Goal: Task Accomplishment & Management: Use online tool/utility

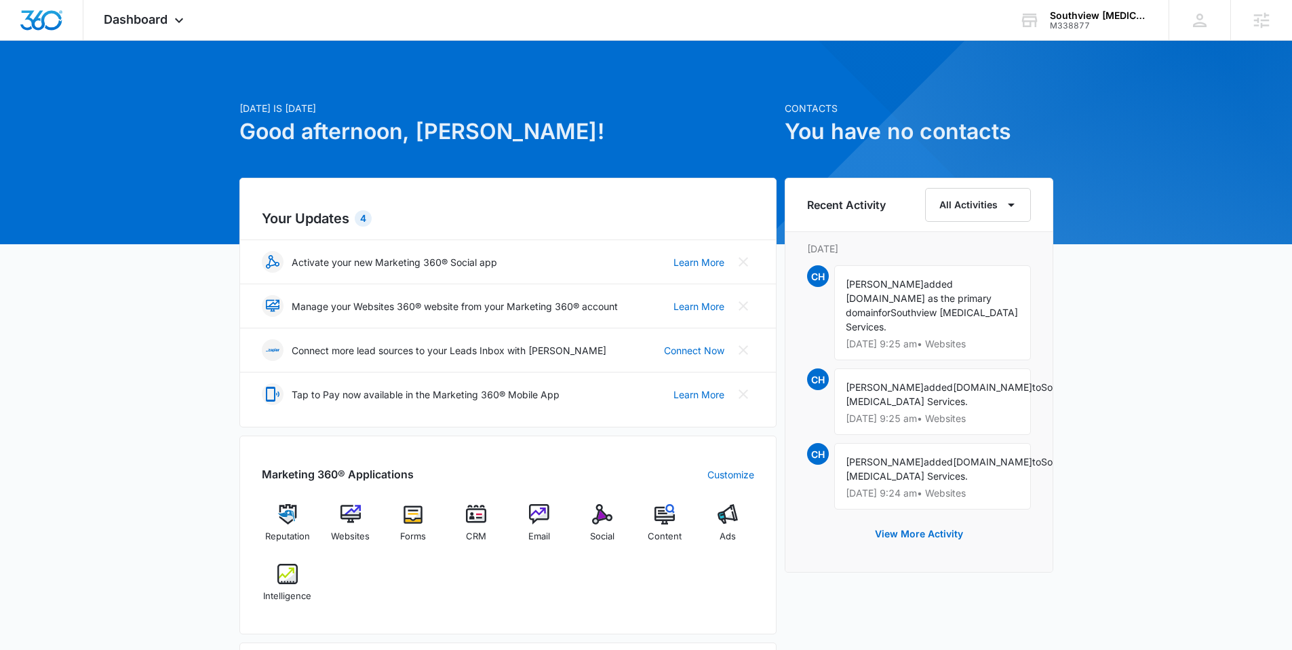
scroll to position [3, 0]
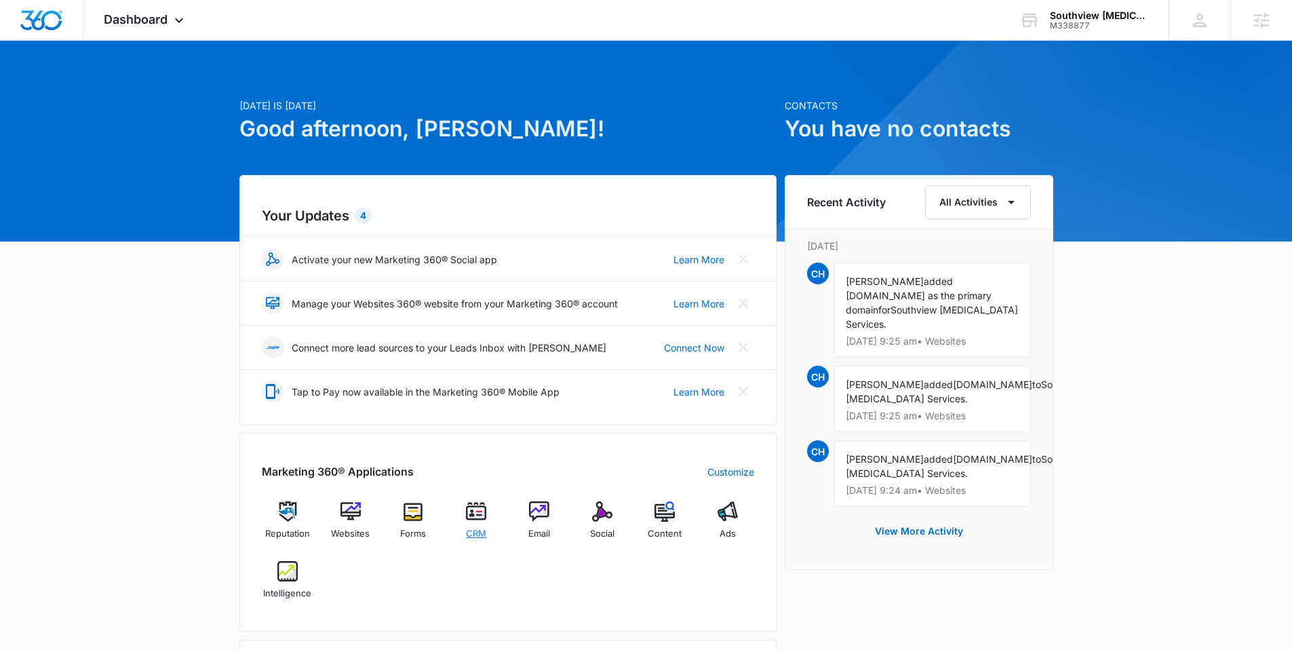
click at [488, 502] on div "CRM" at bounding box center [476, 525] width 52 height 48
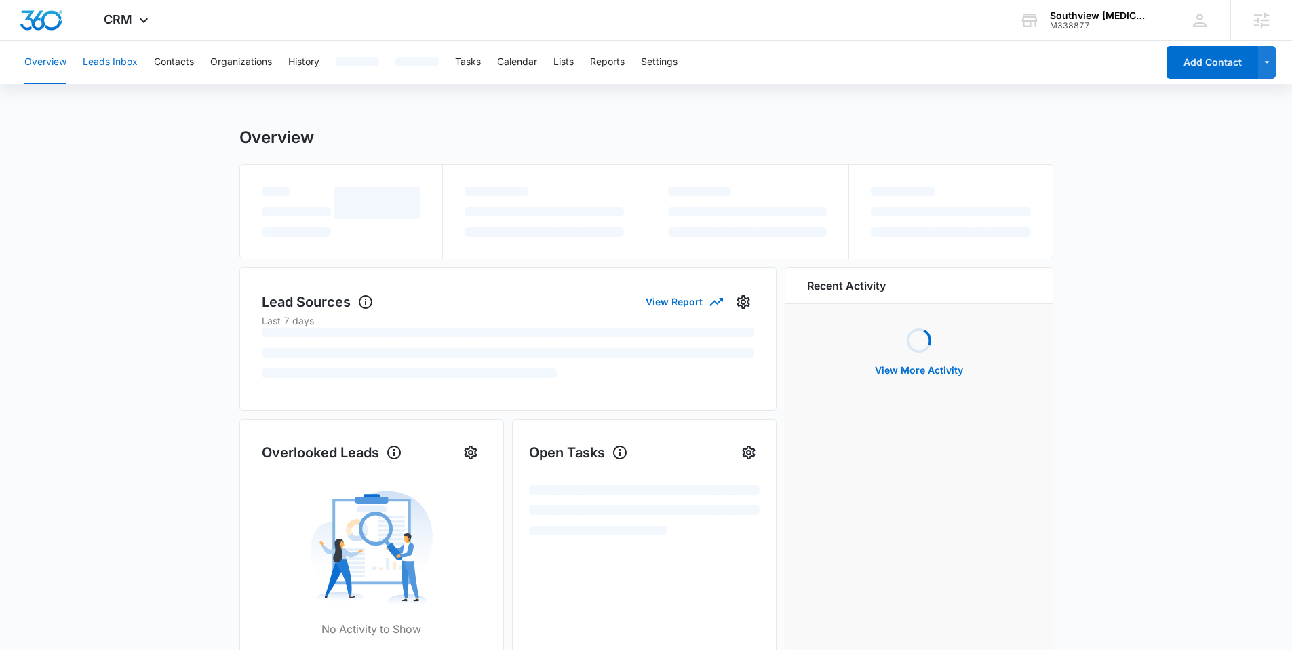
click at [117, 72] on button "Leads Inbox" at bounding box center [110, 62] width 55 height 43
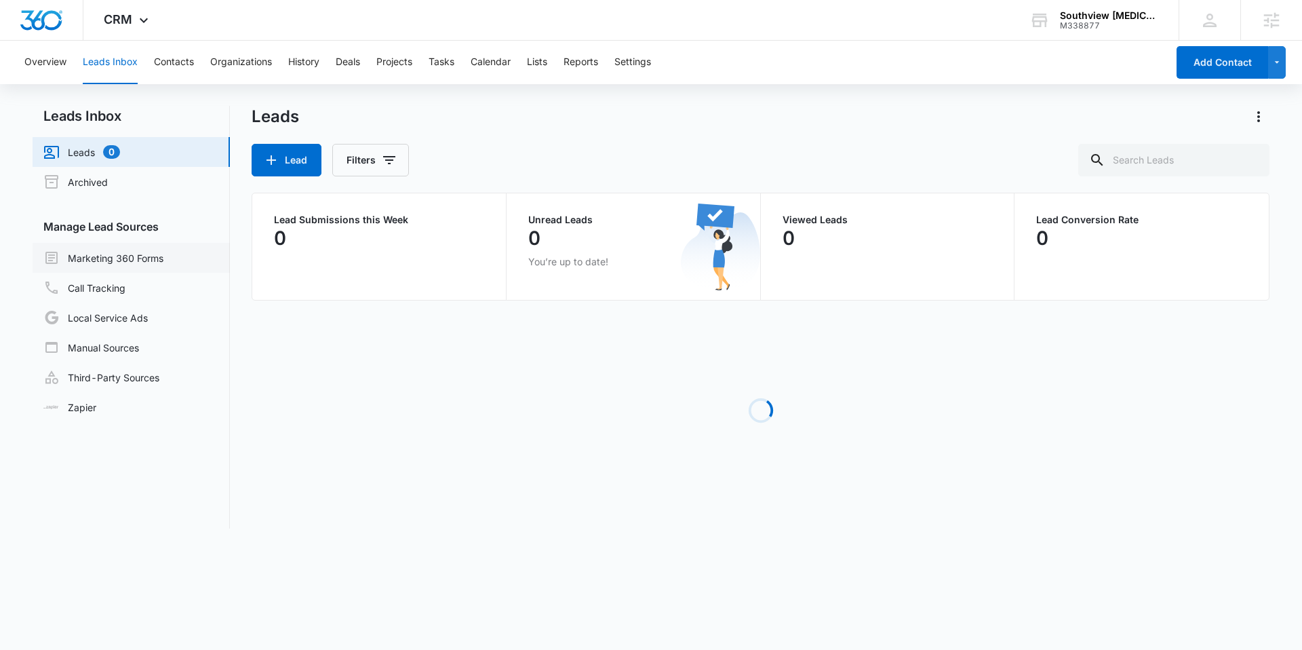
click at [107, 260] on link "Marketing 360 Forms" at bounding box center [103, 258] width 120 height 16
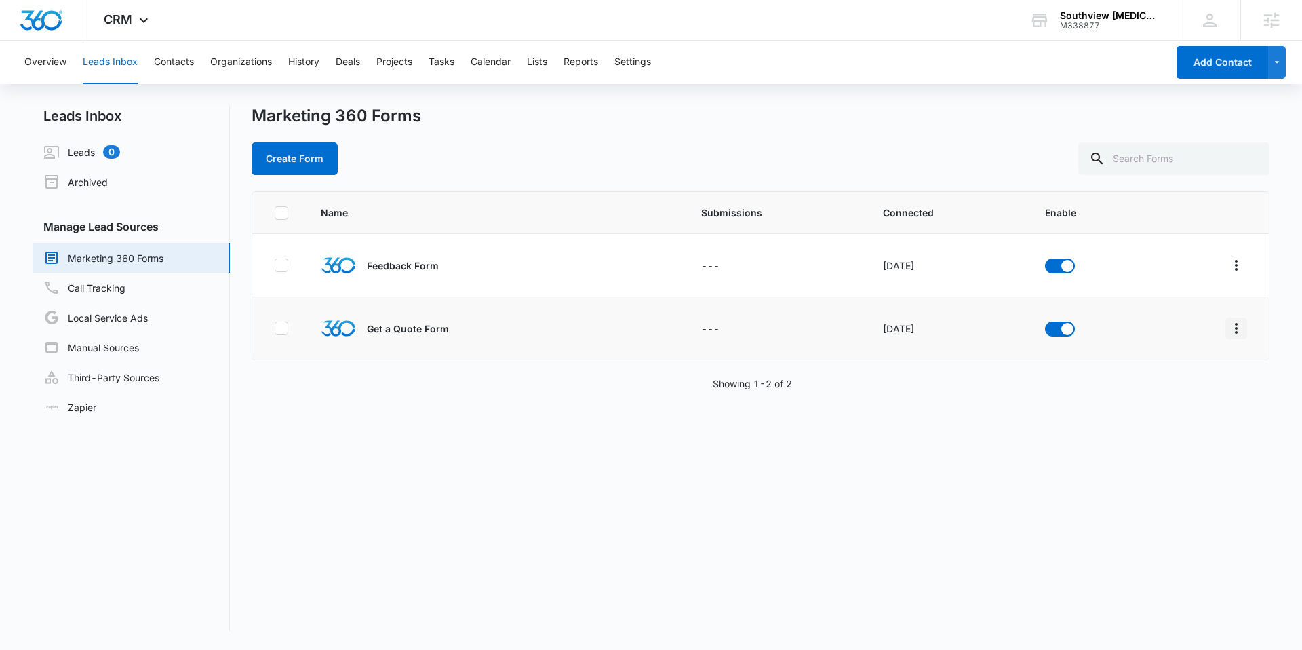
click at [1232, 332] on icon "Overflow Menu" at bounding box center [1236, 328] width 16 height 16
click at [1198, 402] on div "Field Mapping" at bounding box center [1165, 406] width 77 height 9
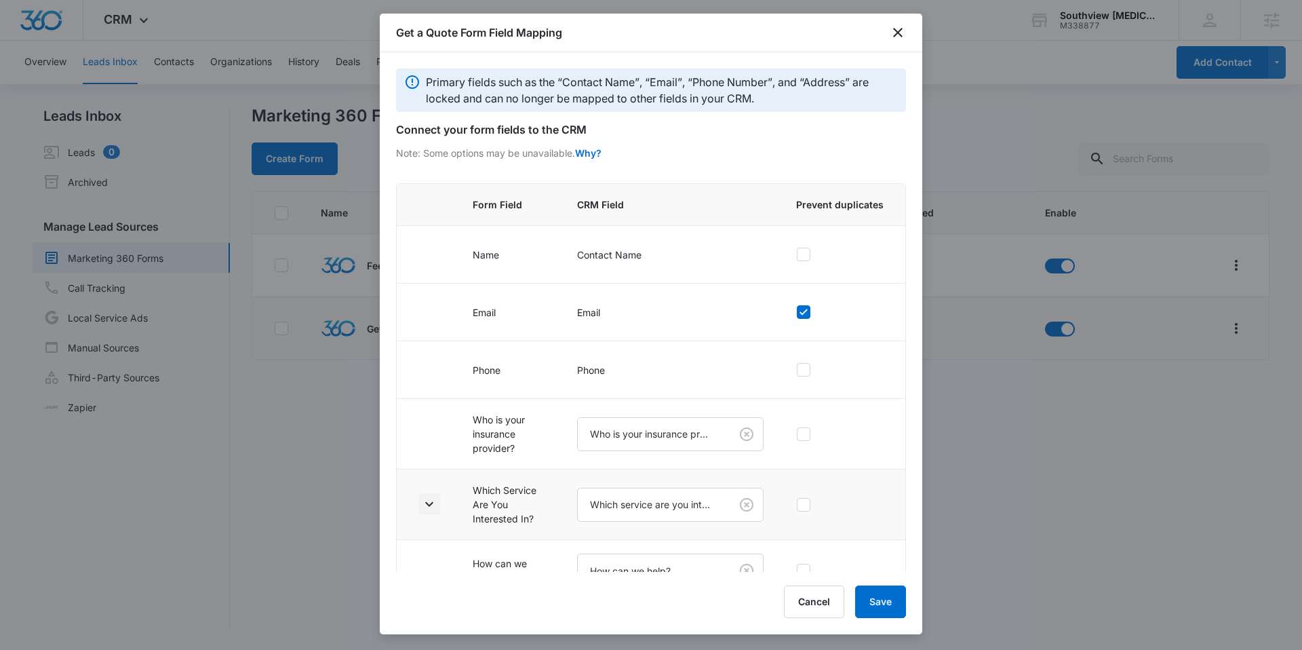
click at [428, 503] on icon "button" at bounding box center [429, 504] width 16 height 16
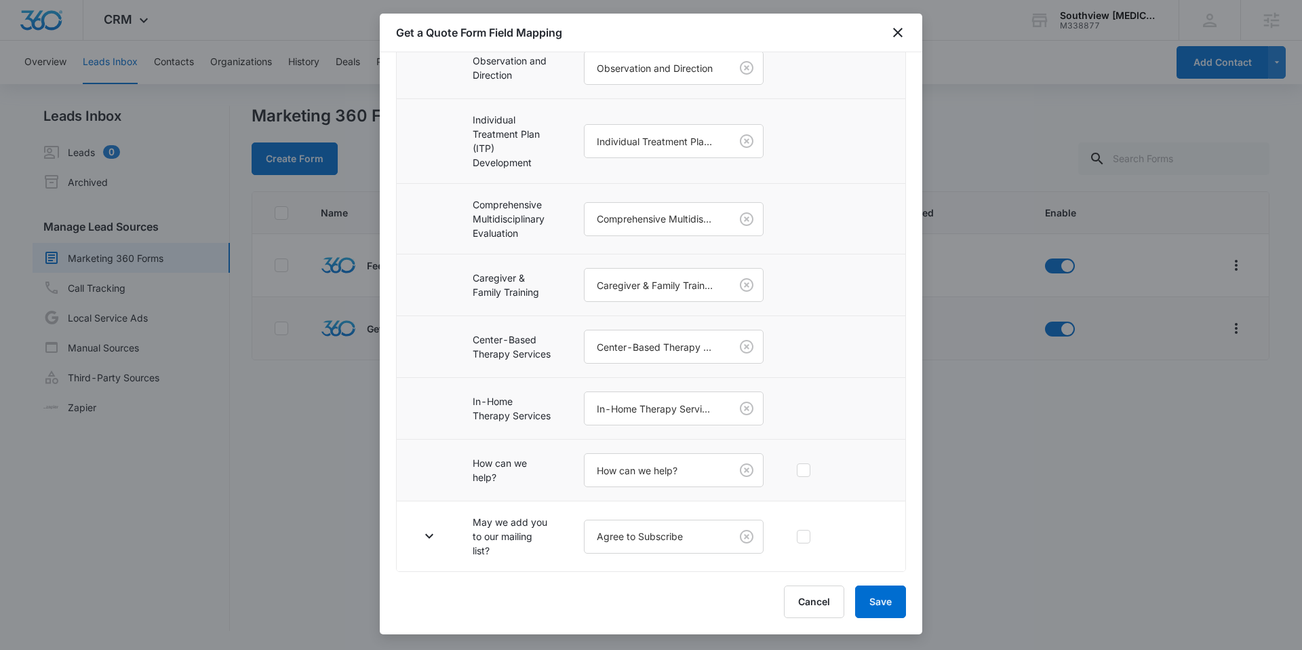
scroll to position [776, 0]
click at [423, 533] on icon "button" at bounding box center [429, 536] width 16 height 16
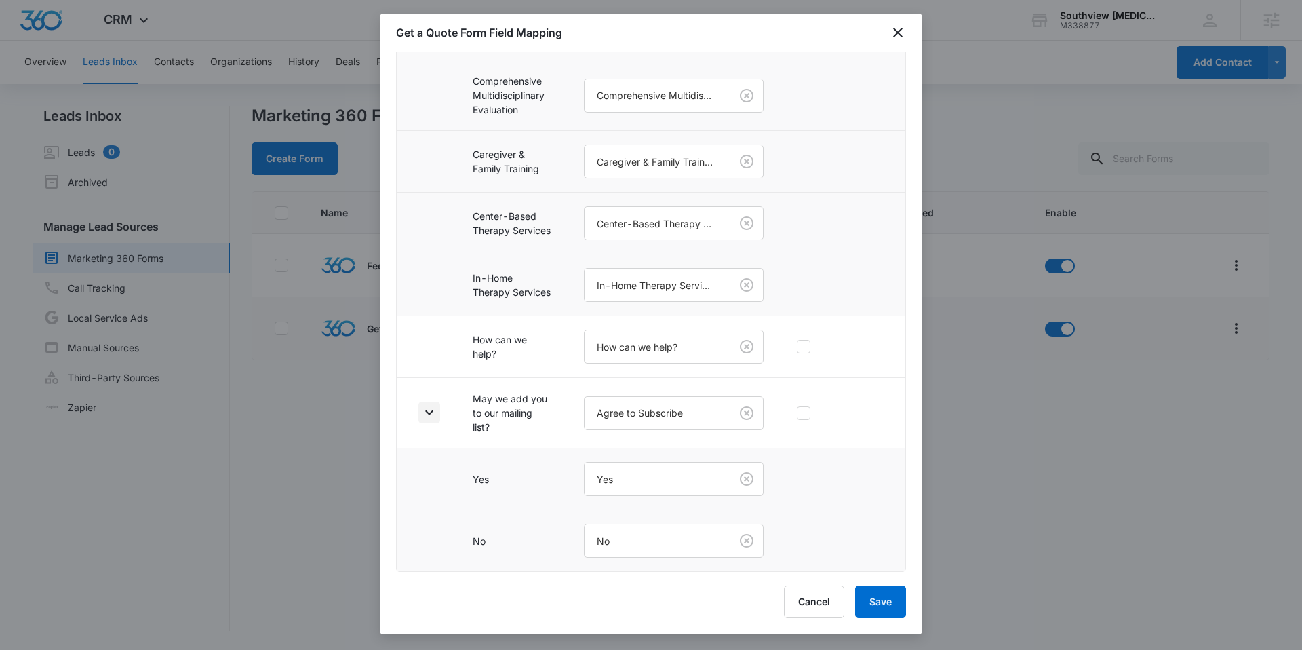
scroll to position [899, 0]
click at [816, 600] on button "Cancel" at bounding box center [814, 601] width 60 height 33
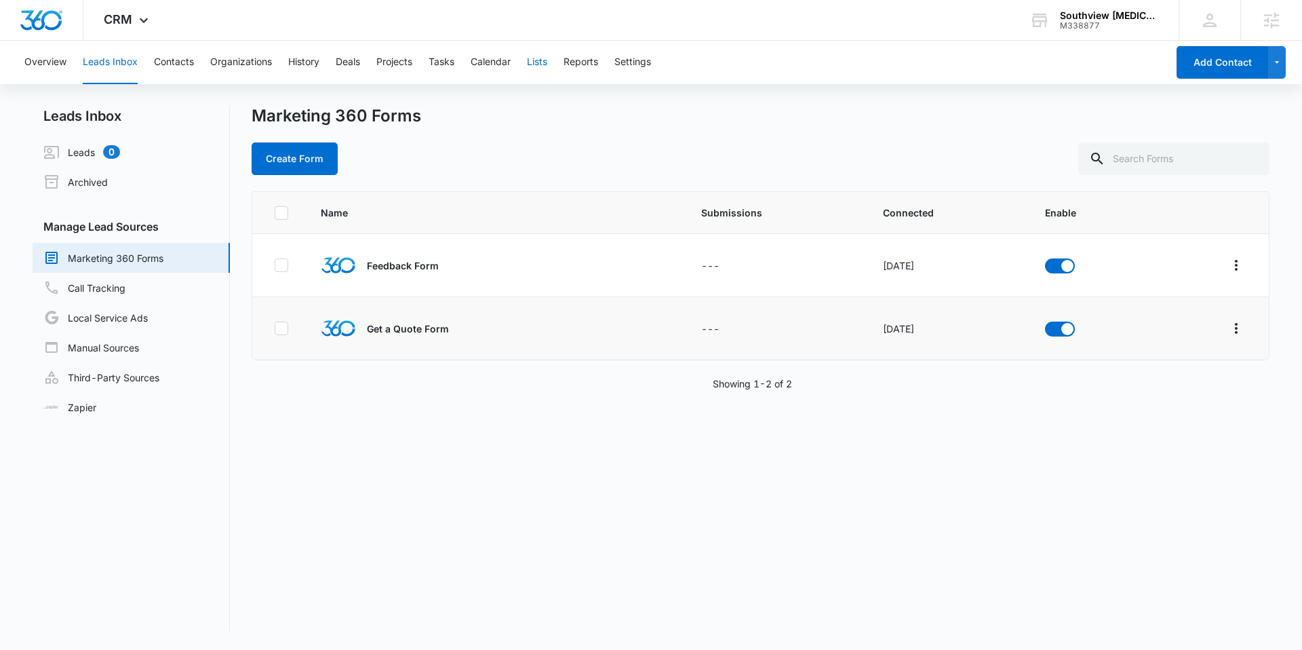
click at [535, 60] on button "Lists" at bounding box center [537, 62] width 20 height 43
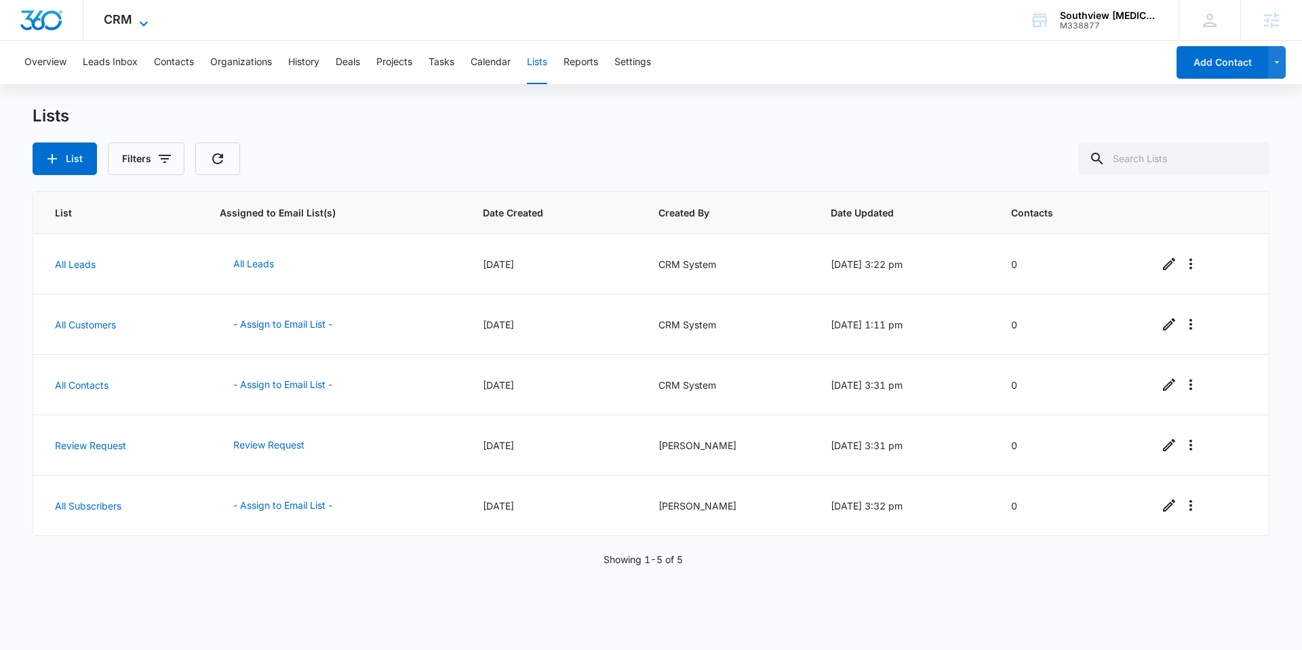
click at [106, 17] on span "CRM" at bounding box center [118, 19] width 28 height 14
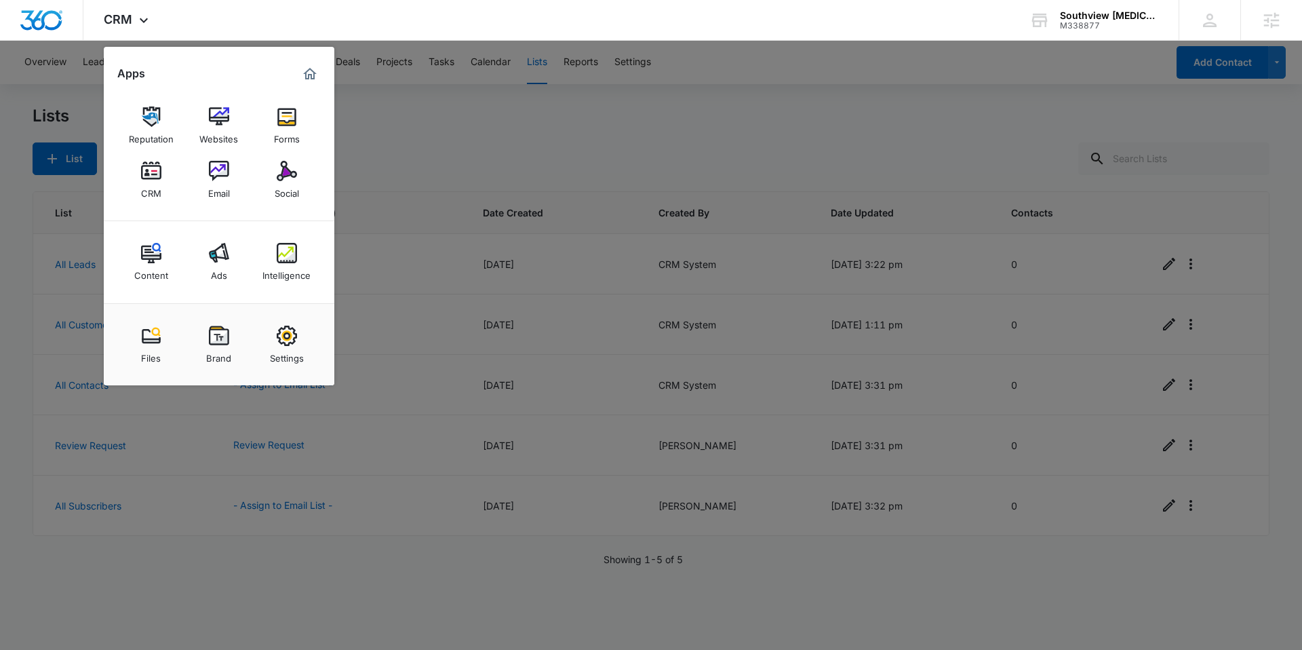
click at [420, 142] on div at bounding box center [651, 325] width 1302 height 650
